Goal: Feedback & Contribution: Leave review/rating

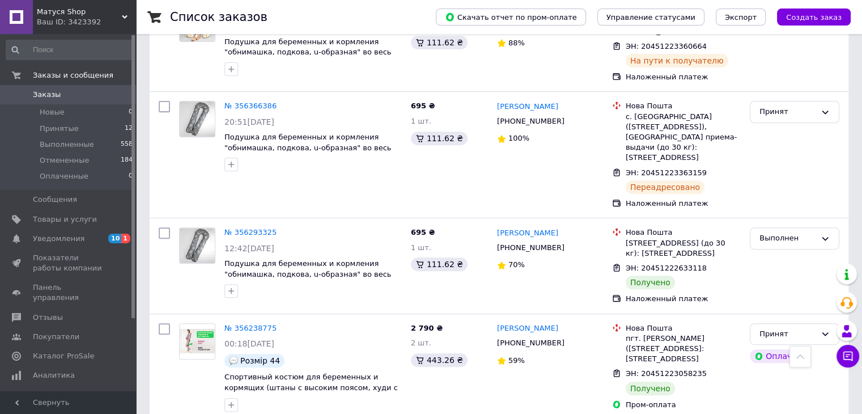
scroll to position [510, 0]
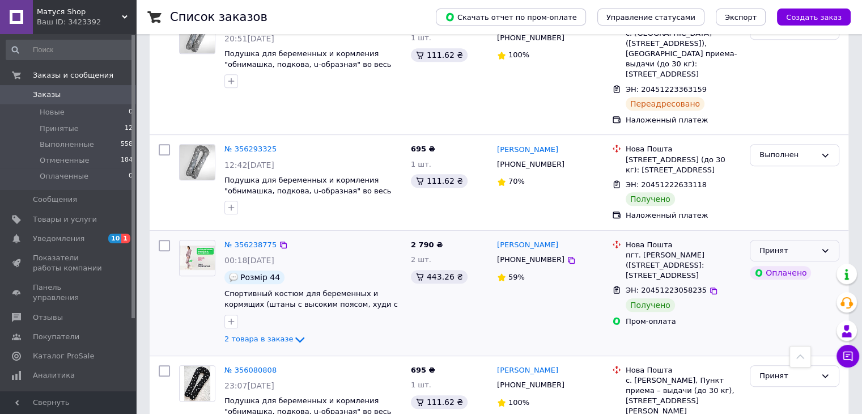
click at [809, 245] on div "Принят" at bounding box center [788, 251] width 57 height 12
click at [804, 267] on li "Выполнен" at bounding box center [794, 274] width 88 height 21
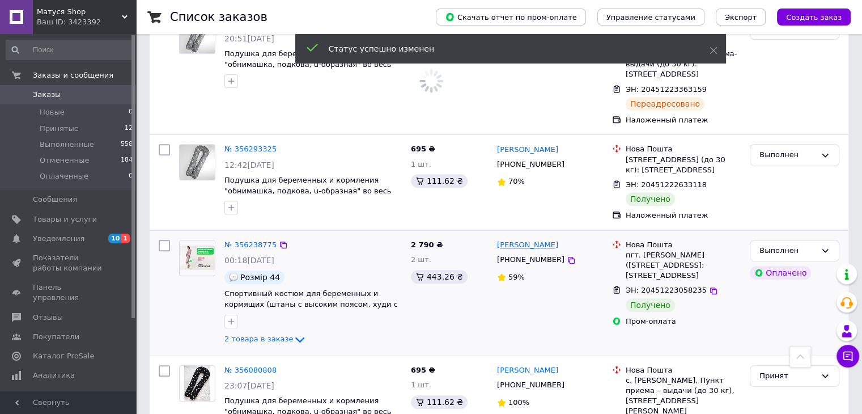
click at [526, 240] on link "[PERSON_NAME]" at bounding box center [527, 245] width 61 height 11
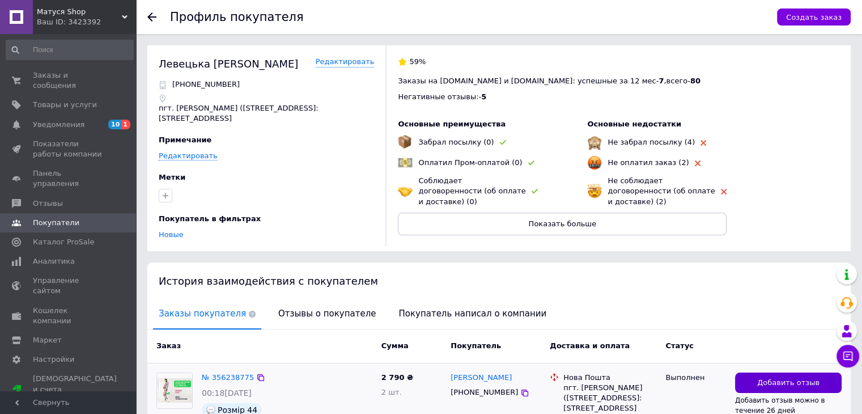
click at [821, 374] on button "Добавить отзыв" at bounding box center [788, 382] width 107 height 21
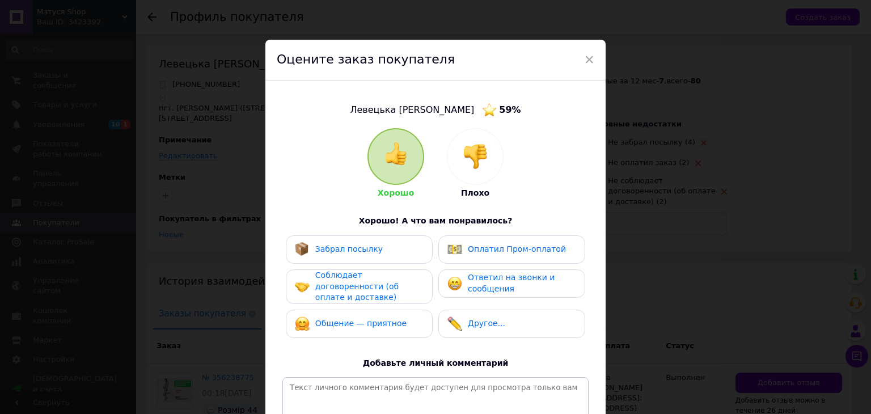
click at [383, 254] on div "Забрал посылку" at bounding box center [359, 249] width 129 height 15
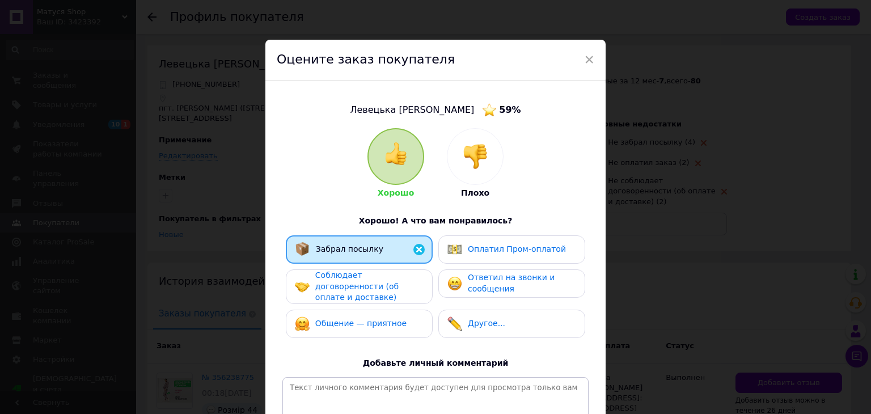
click at [383, 280] on span "Соблюдает договоренности (об оплате и доставке)" at bounding box center [356, 285] width 83 height 31
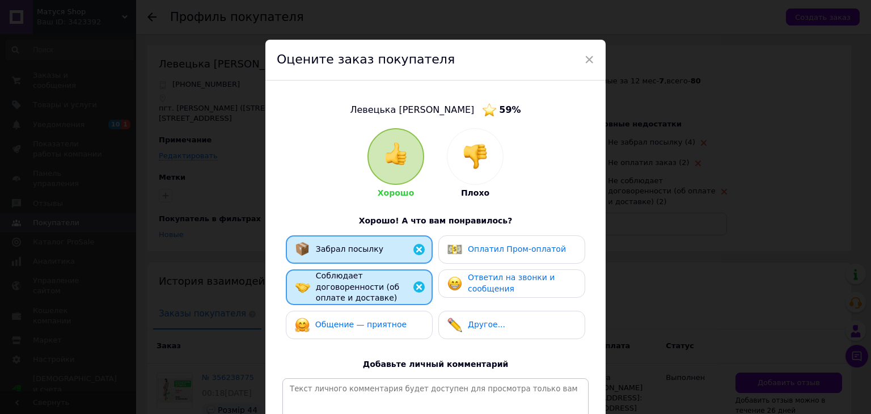
click at [387, 320] on span "Общение — приятное" at bounding box center [360, 324] width 91 height 9
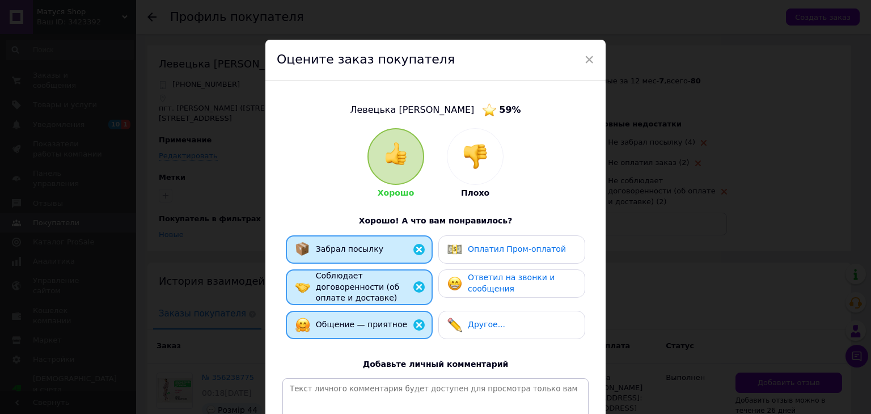
click at [503, 256] on div "Оплатил Пром-оплатой" at bounding box center [506, 249] width 118 height 15
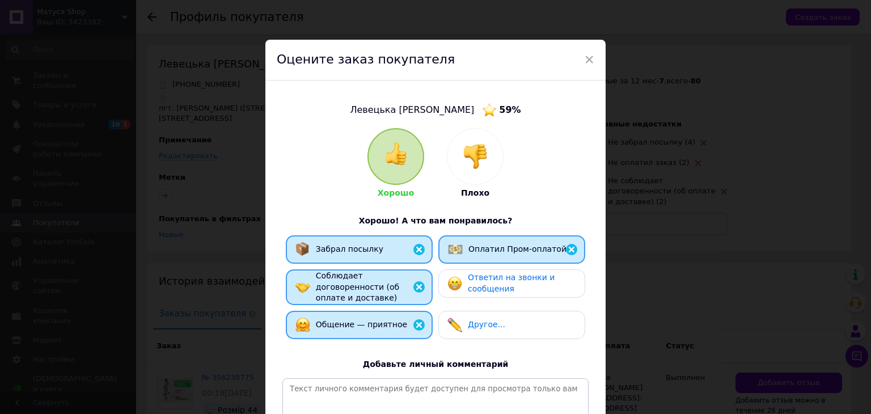
click at [508, 276] on span "Ответил на звонки и сообщения" at bounding box center [511, 283] width 87 height 20
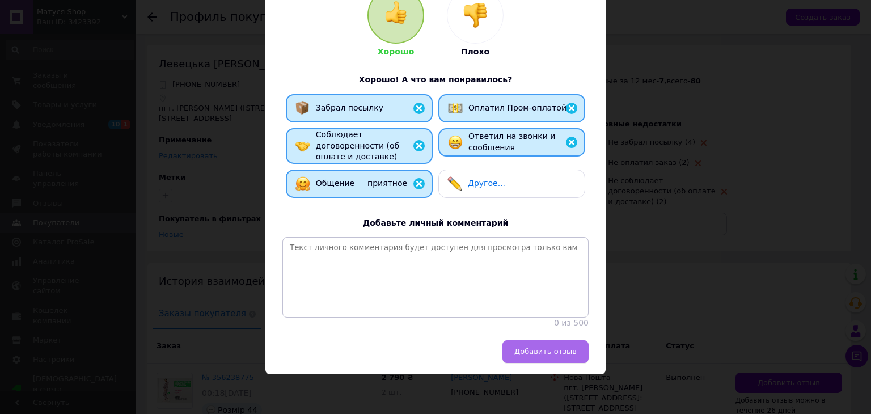
scroll to position [145, 0]
click at [561, 347] on span "Добавить отзыв" at bounding box center [545, 351] width 62 height 9
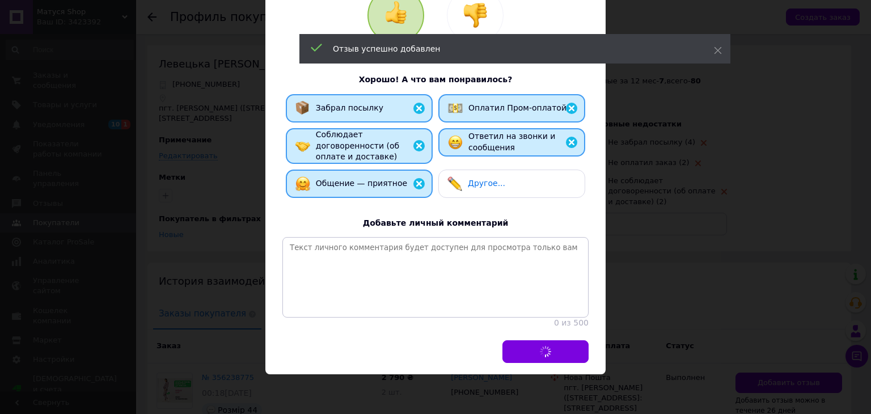
click at [719, 43] on div "Отзыв успешно добавлен" at bounding box center [514, 48] width 431 height 29
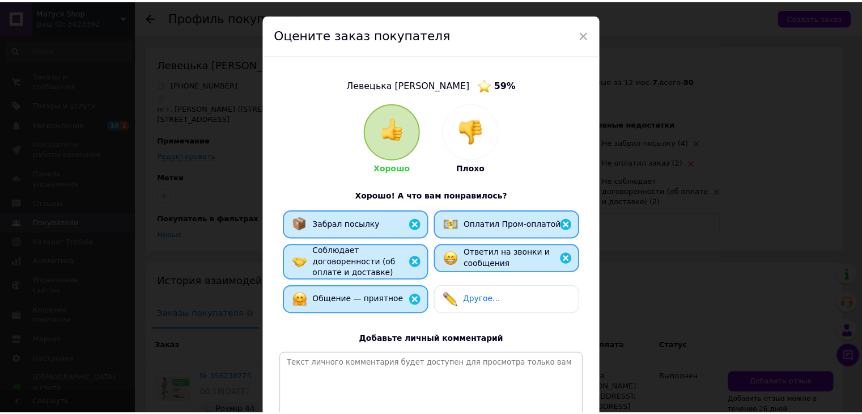
scroll to position [0, 0]
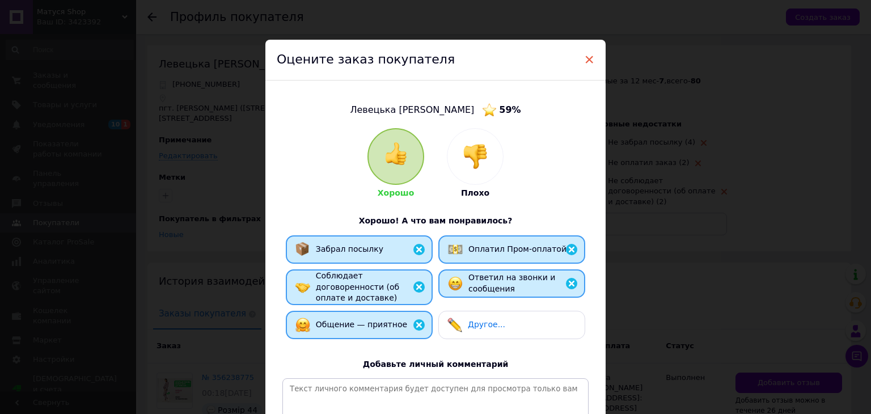
click at [587, 57] on span "×" at bounding box center [589, 59] width 10 height 19
